Goal: Information Seeking & Learning: Learn about a topic

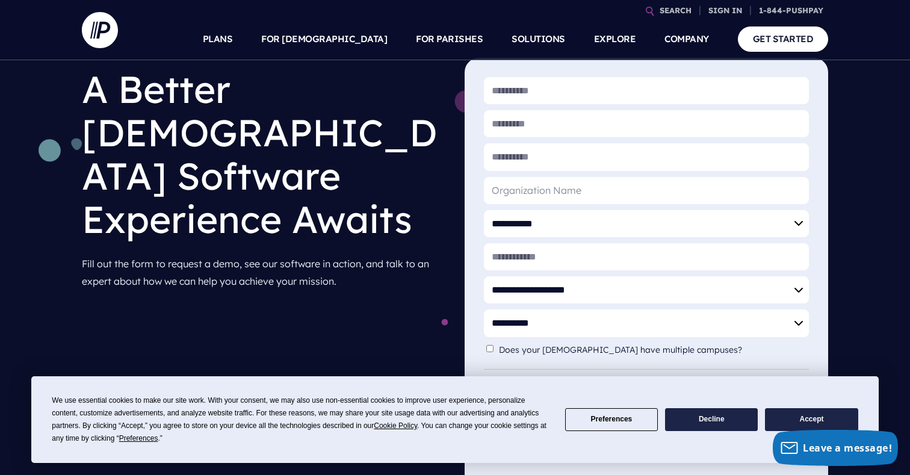
scroll to position [77, 0]
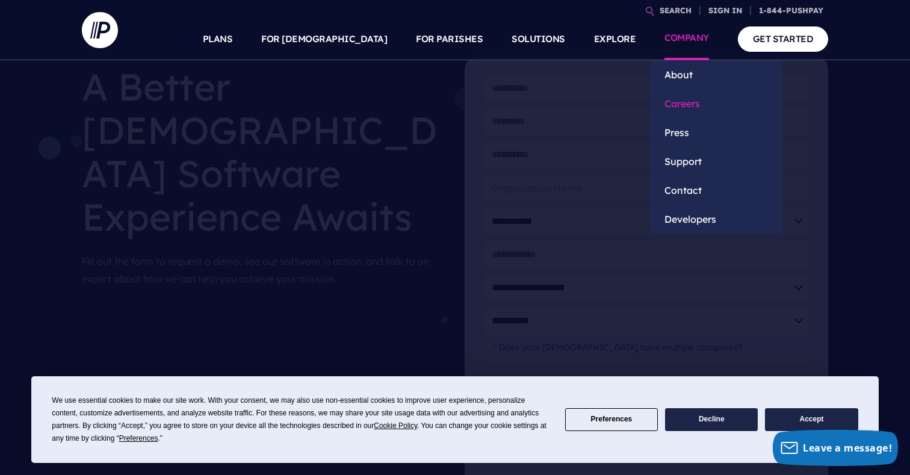
click at [682, 104] on link "Careers" at bounding box center [716, 103] width 132 height 29
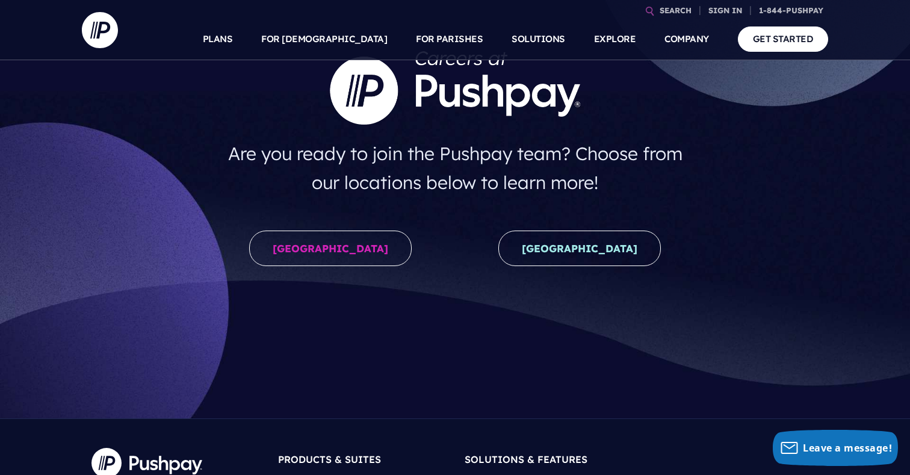
scroll to position [67, 0]
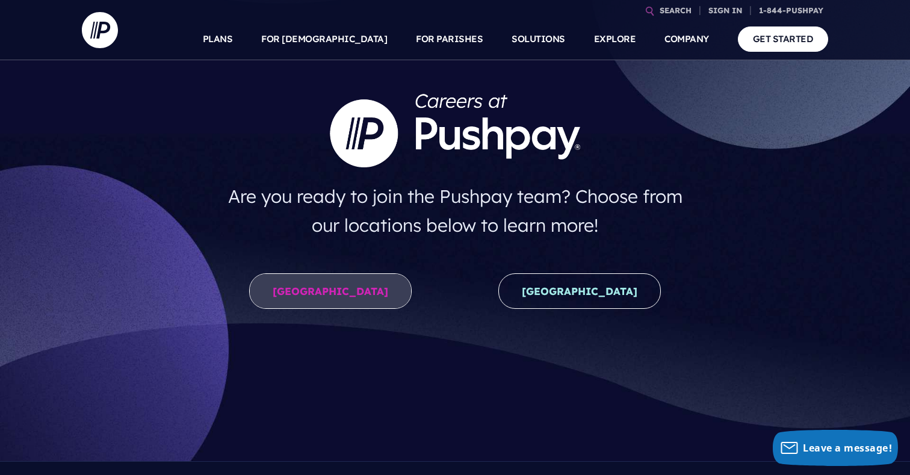
click at [345, 286] on link "United States" at bounding box center [330, 291] width 163 height 36
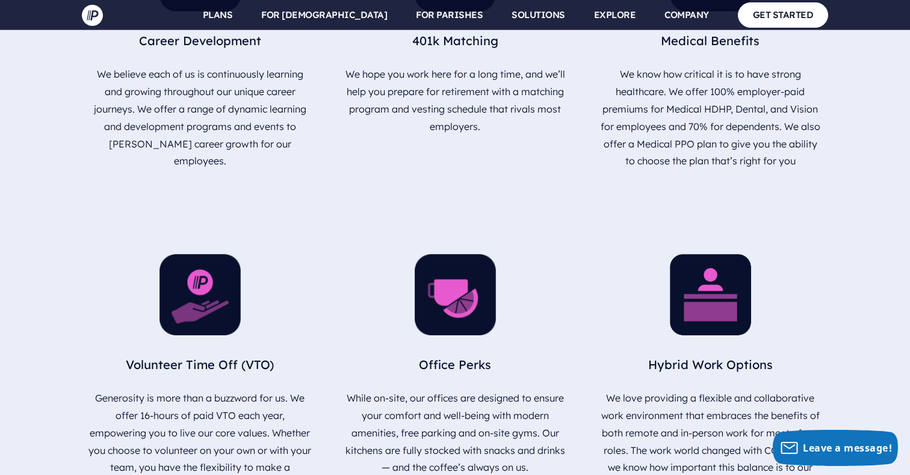
scroll to position [1624, 0]
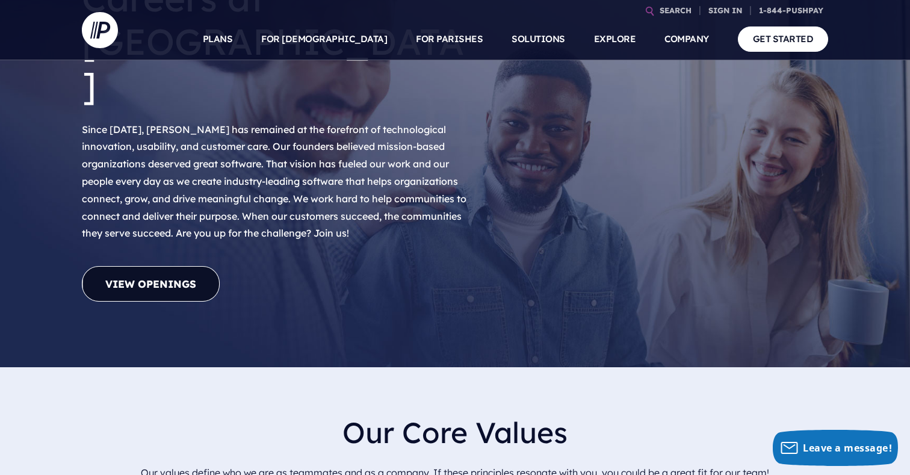
click at [182, 266] on link "View Openings" at bounding box center [151, 284] width 138 height 36
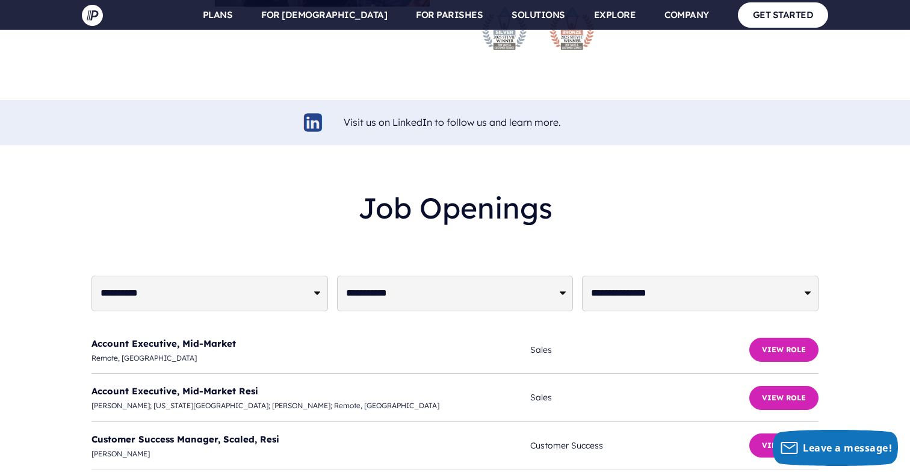
scroll to position [2823, 0]
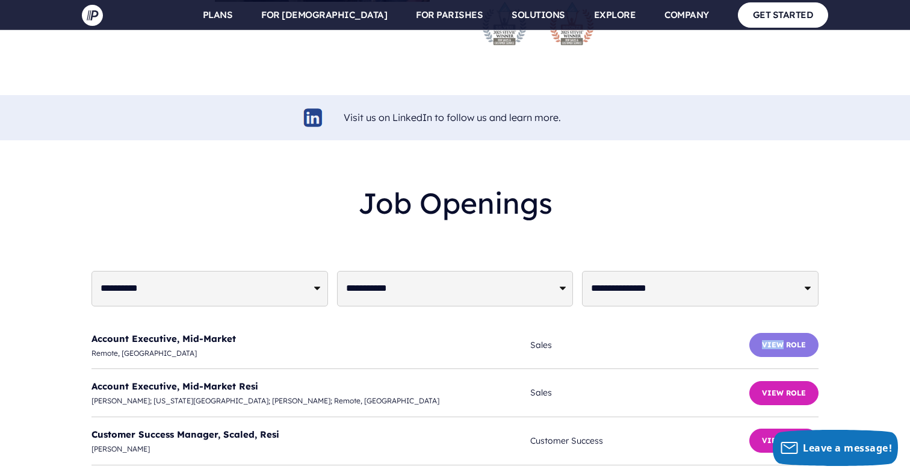
click at [754, 333] on button "View Role" at bounding box center [783, 345] width 69 height 24
click at [374, 369] on li "Account Executive, Mid-Market Resi Allen; Colorado Springs; Redmond; Remote, US…" at bounding box center [454, 393] width 727 height 48
select select "**********"
click at [221, 429] on link "Customer Success Manager, Strategic" at bounding box center [178, 434] width 175 height 11
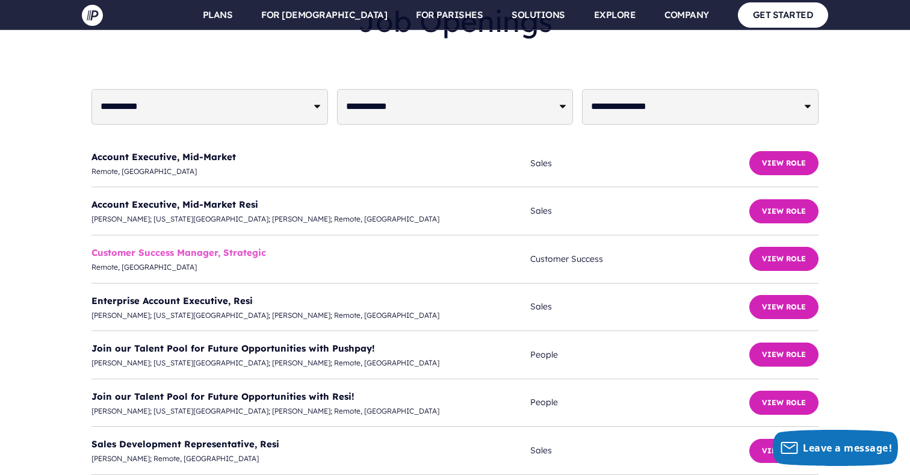
scroll to position [3019, 0]
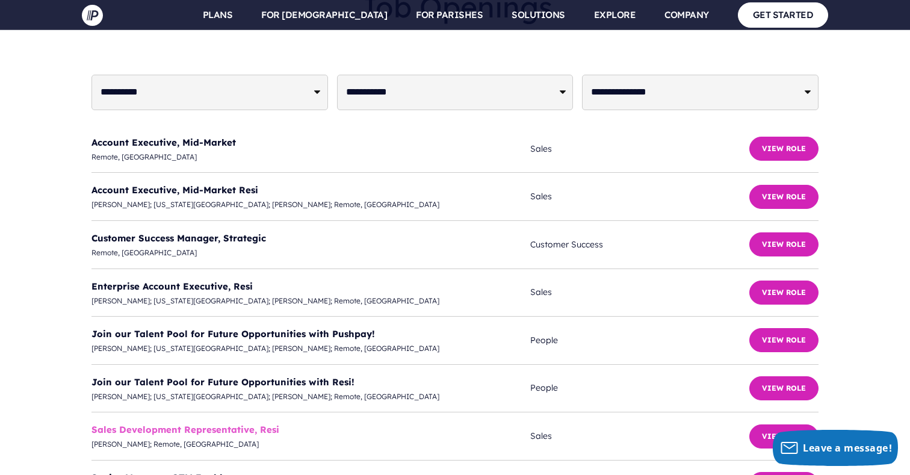
click at [220, 424] on link "Sales Development Representative, Resi" at bounding box center [185, 429] width 188 height 11
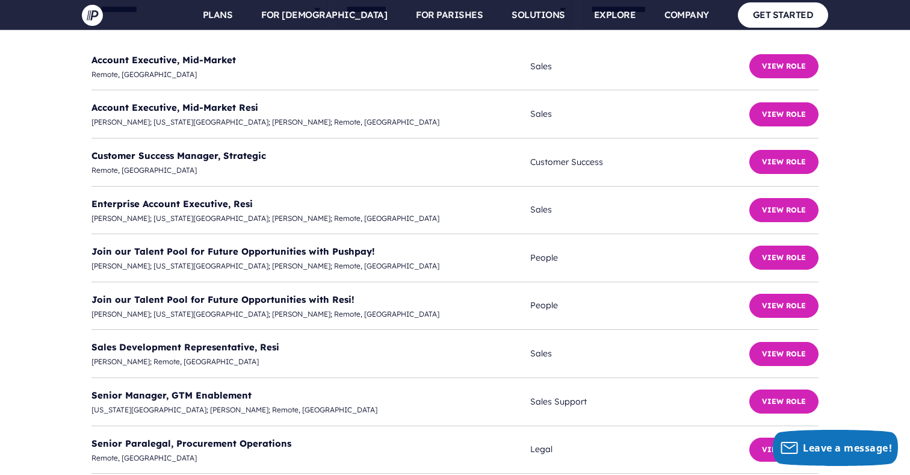
scroll to position [3104, 0]
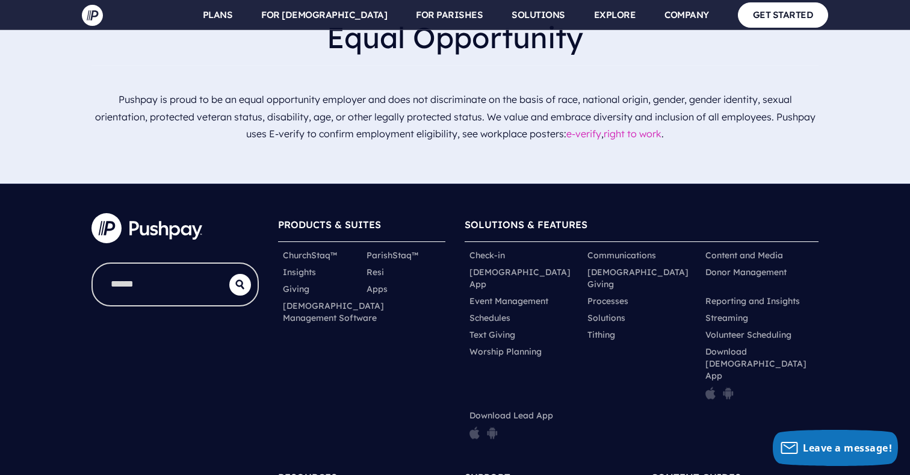
scroll to position [3683, 0]
